Goal: Go to known website: Access a specific website the user already knows

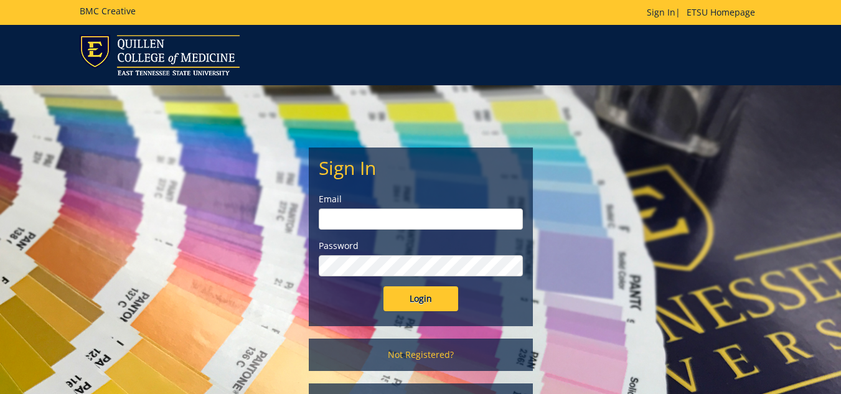
type input "lucasrf@etsu.edu"
click at [423, 298] on input "Login" at bounding box center [420, 298] width 75 height 25
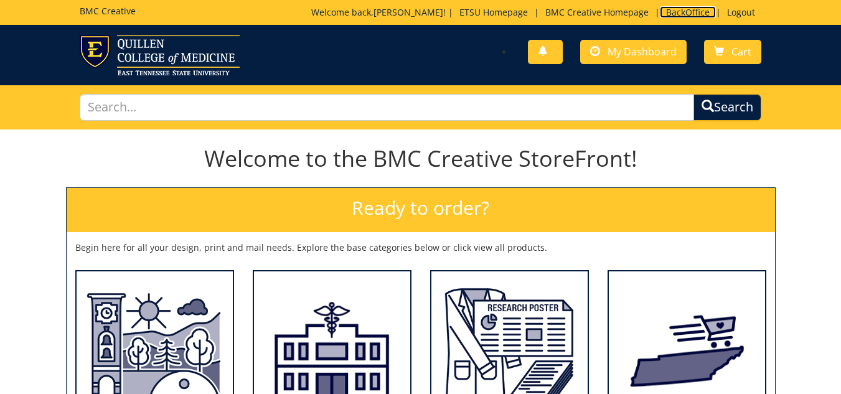
click at [670, 11] on link "BackOffice" at bounding box center [688, 12] width 56 height 12
